Goal: Task Accomplishment & Management: Manage account settings

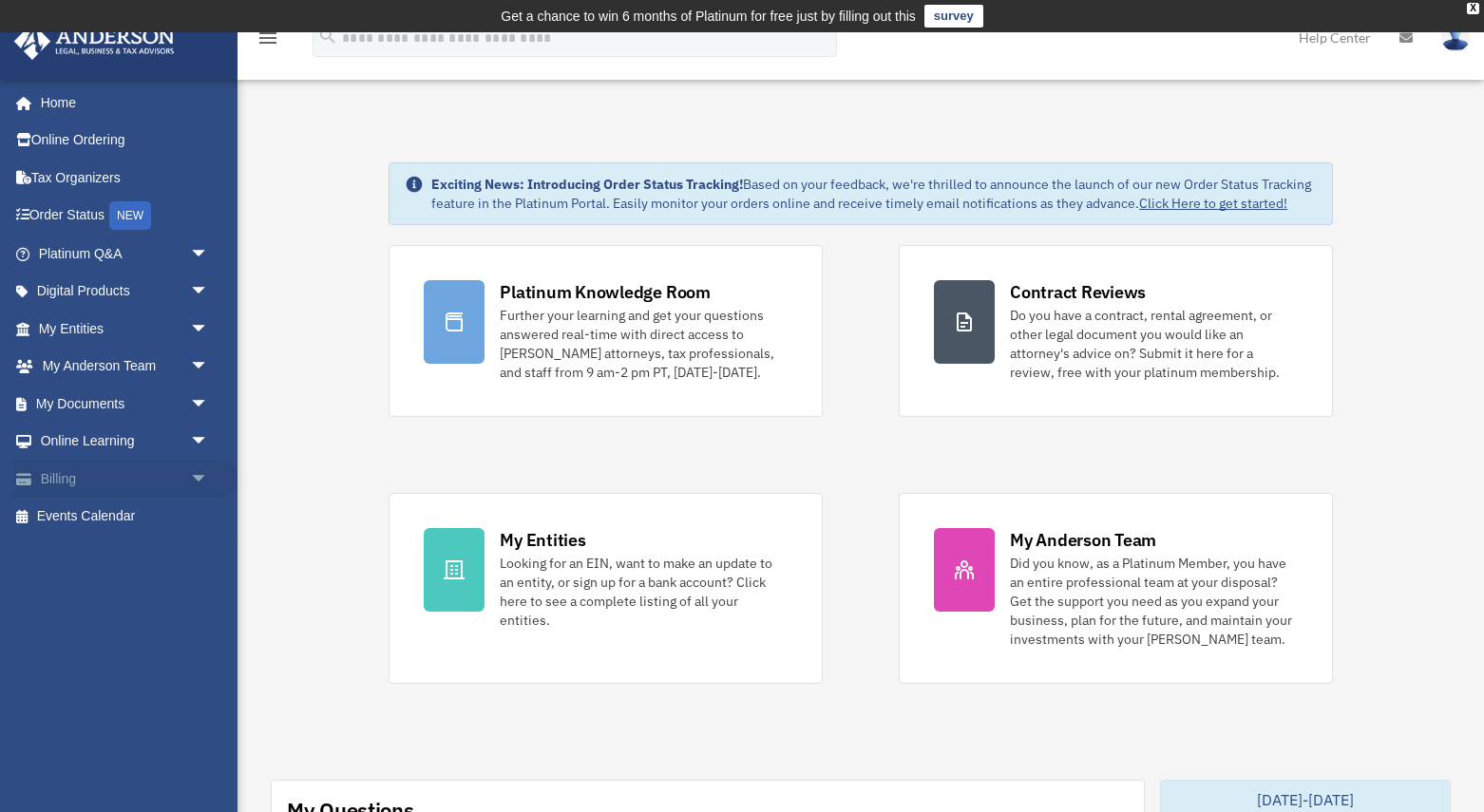
click at [79, 475] on link "Billing arrow_drop_down" at bounding box center [125, 478] width 224 height 38
click at [197, 476] on span "arrow_drop_down" at bounding box center [208, 478] width 38 height 39
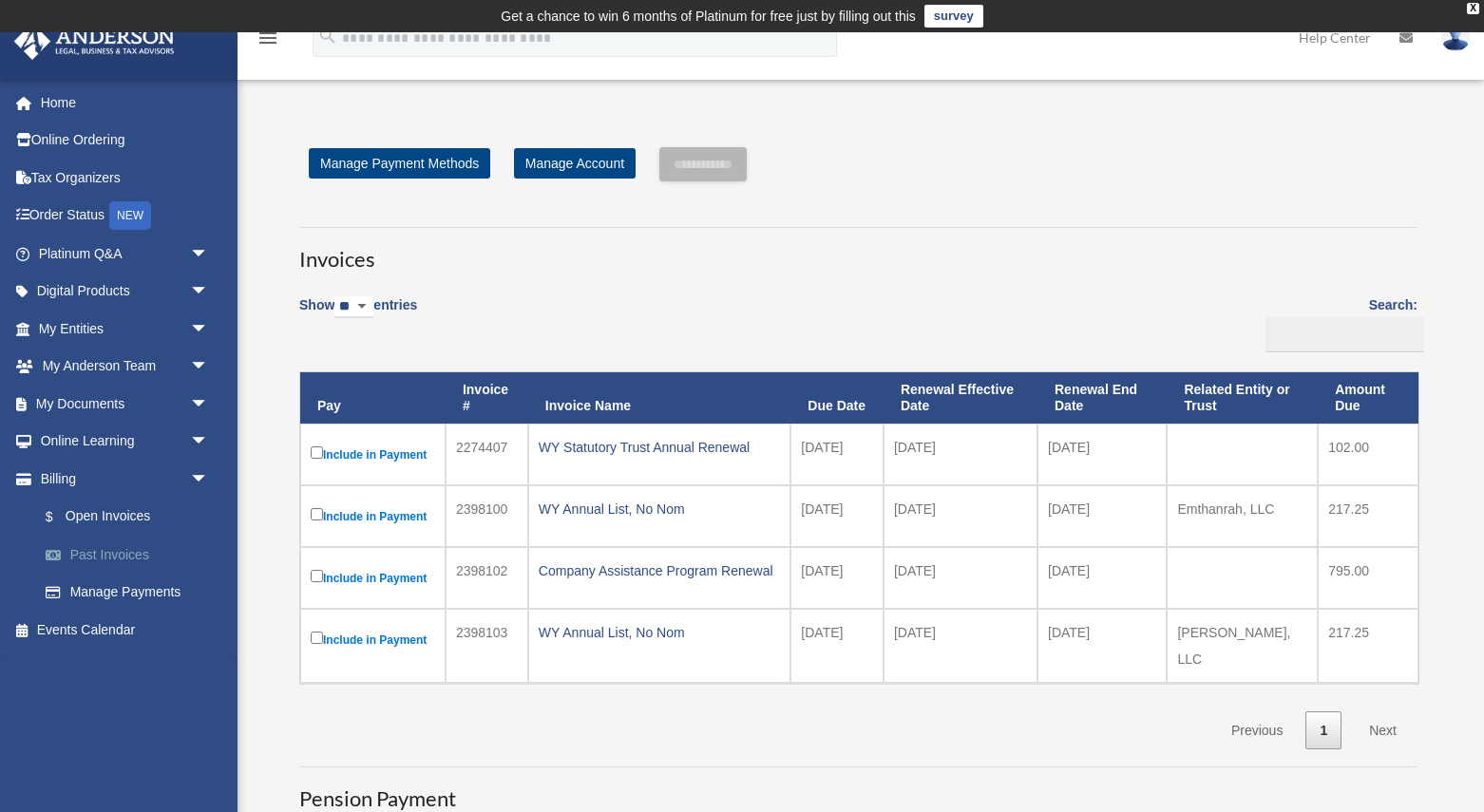
click at [110, 548] on link "Past Invoices" at bounding box center [132, 554] width 211 height 38
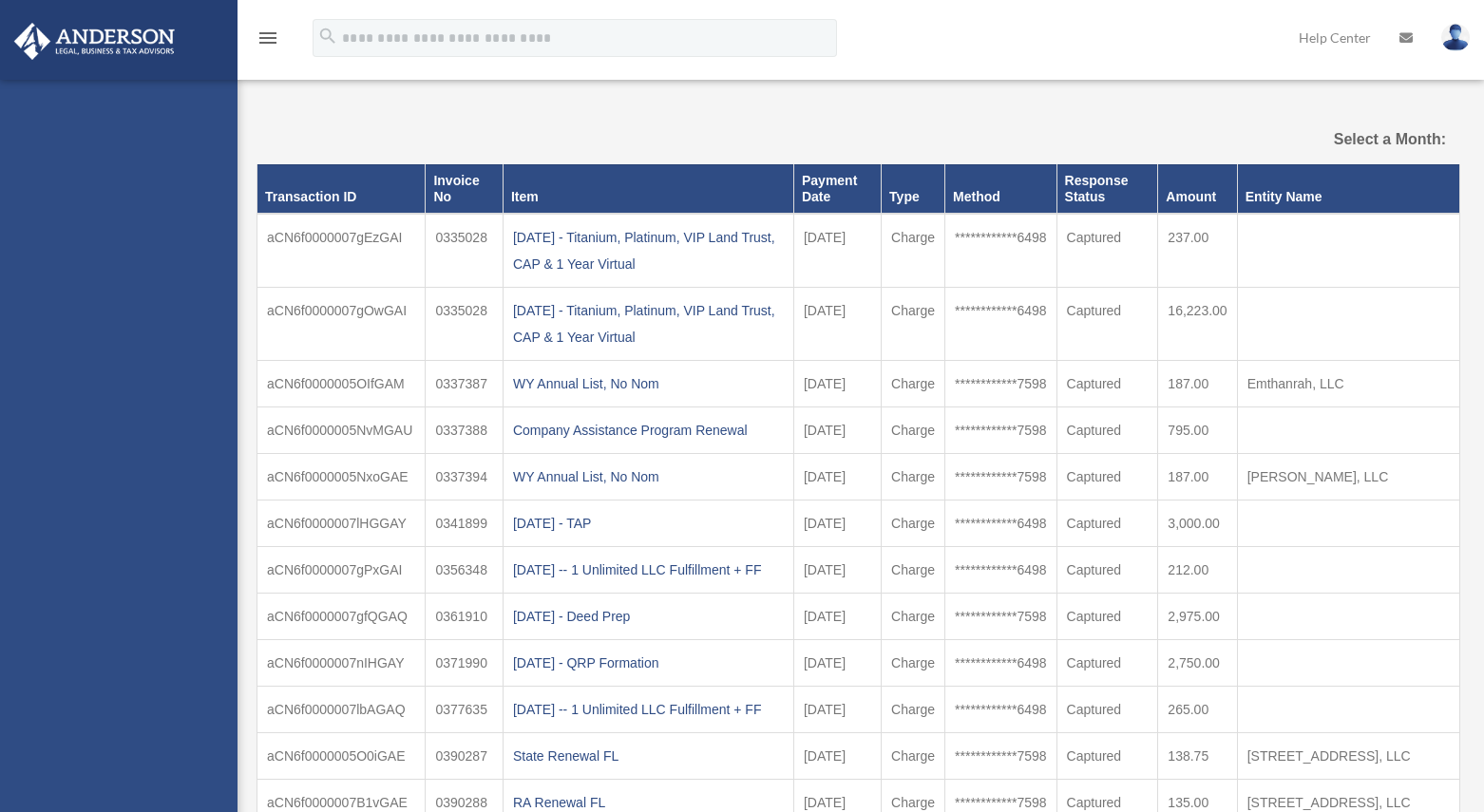
select select
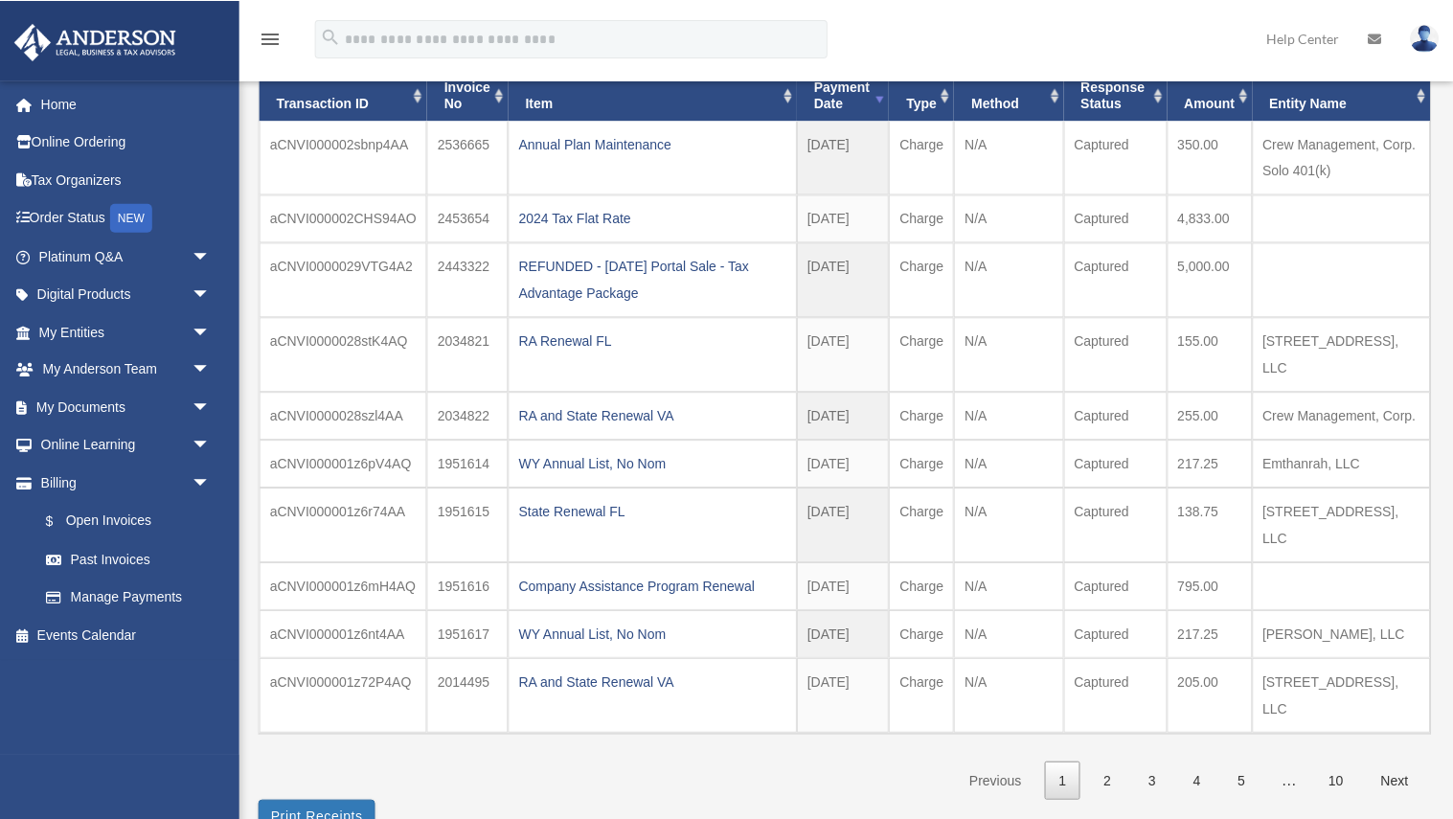
scroll to position [197, 0]
